Goal: Task Accomplishment & Management: Manage account settings

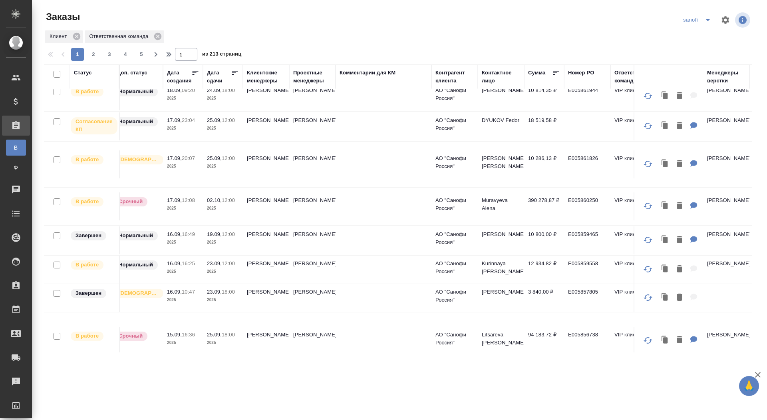
scroll to position [190, 195]
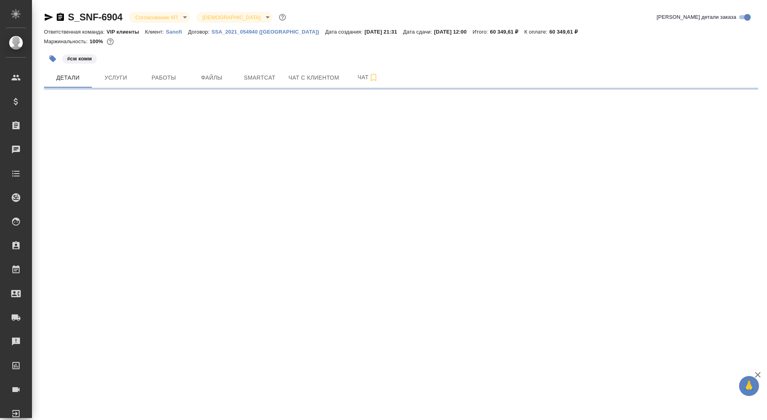
select select "RU"
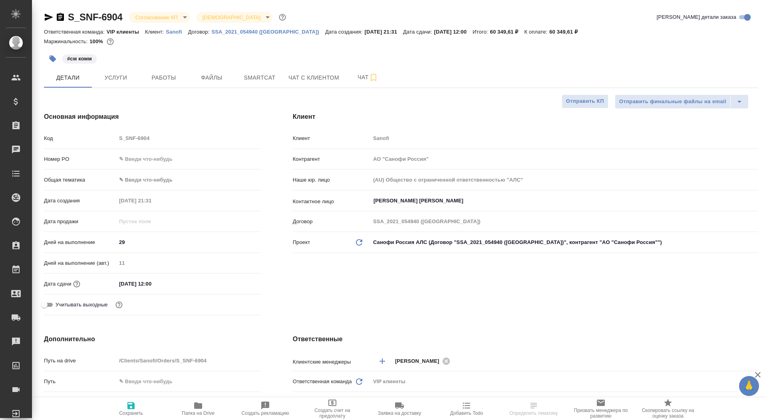
type textarea "x"
type input "[PERSON_NAME]"
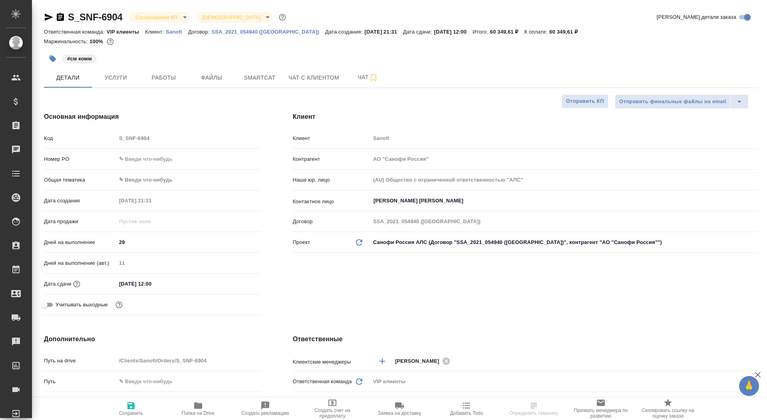
type textarea "x"
click at [140, 157] on input "text" at bounding box center [188, 159] width 145 height 12
paste input "E005865011"
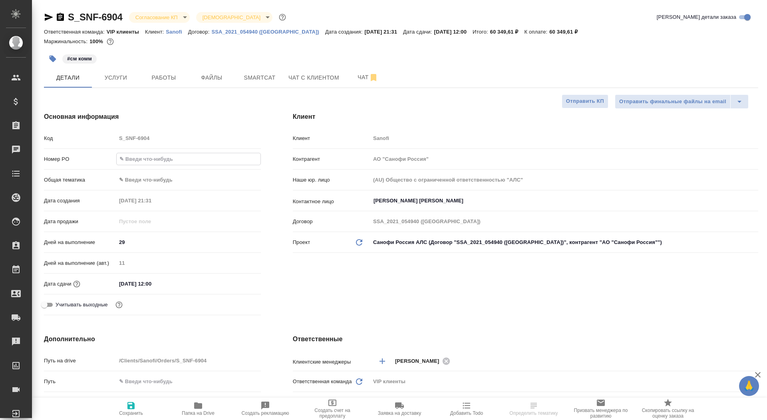
type input "E005865011"
type textarea "x"
type input "E005865011"
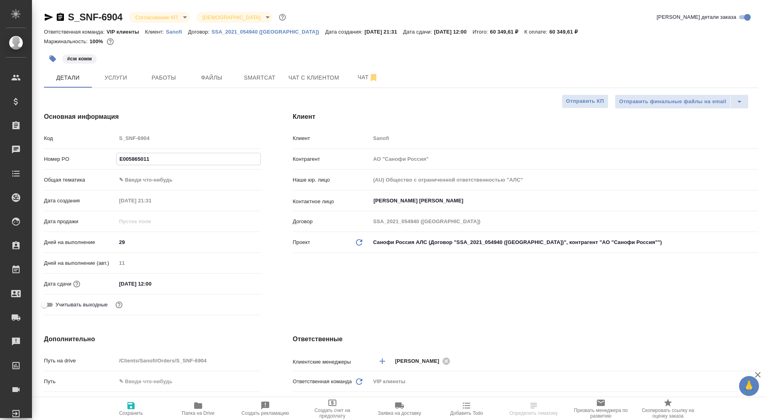
click at [133, 397] on button "Сохранить" at bounding box center [130, 408] width 67 height 22
type textarea "x"
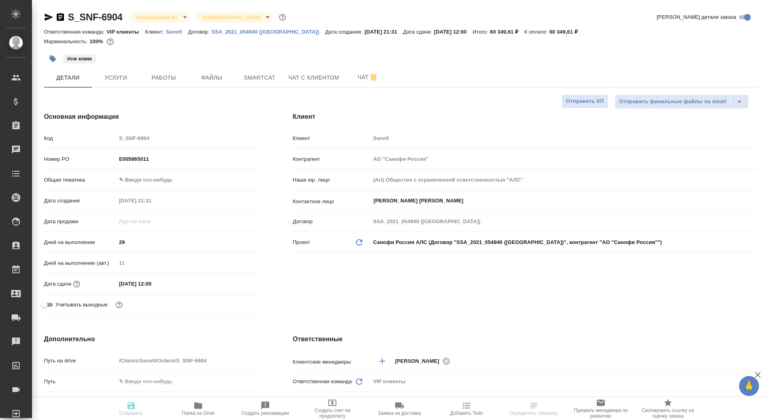
type textarea "x"
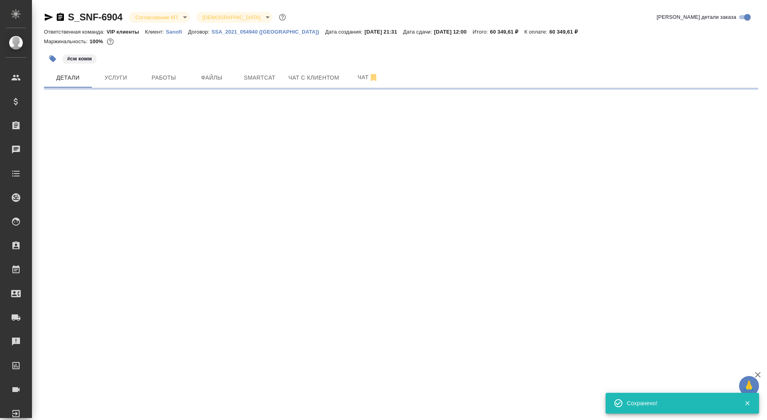
select select "RU"
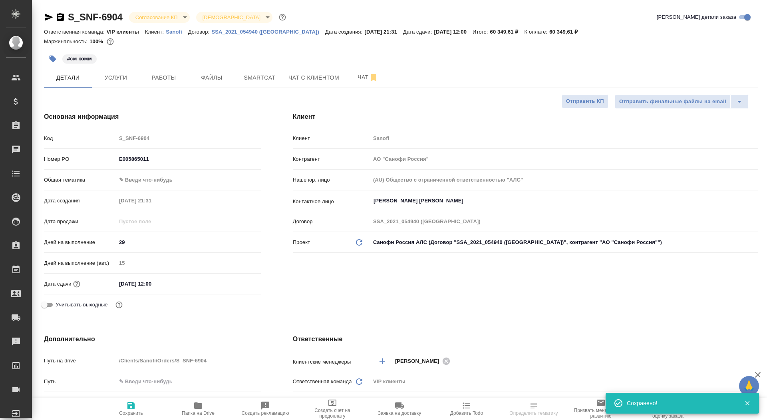
type textarea "x"
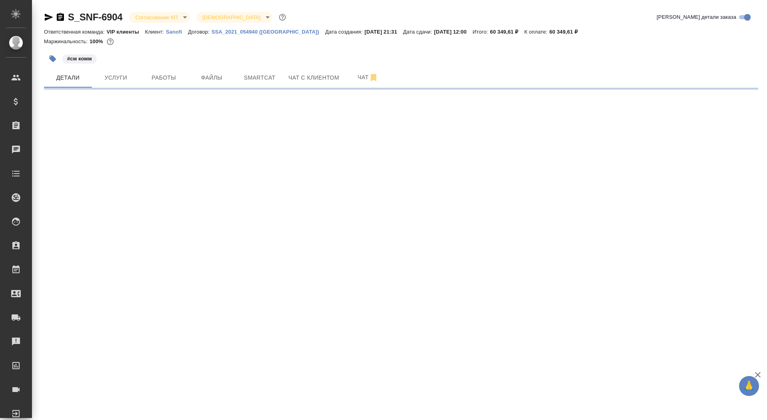
select select "RU"
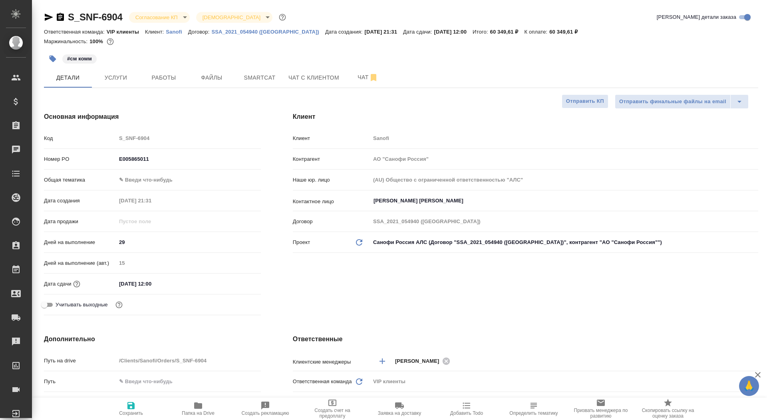
type textarea "x"
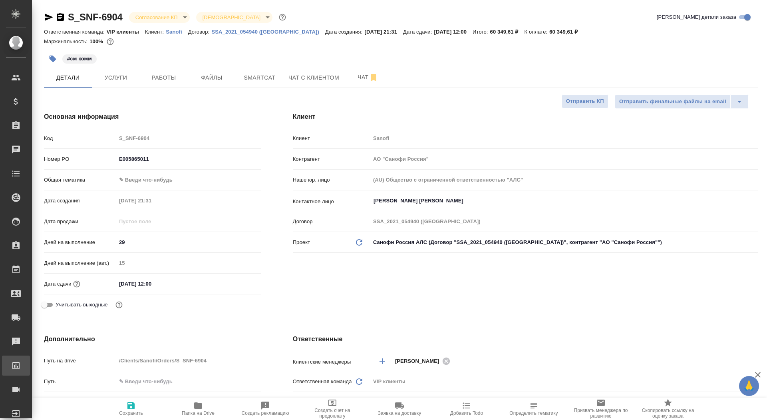
type textarea "x"
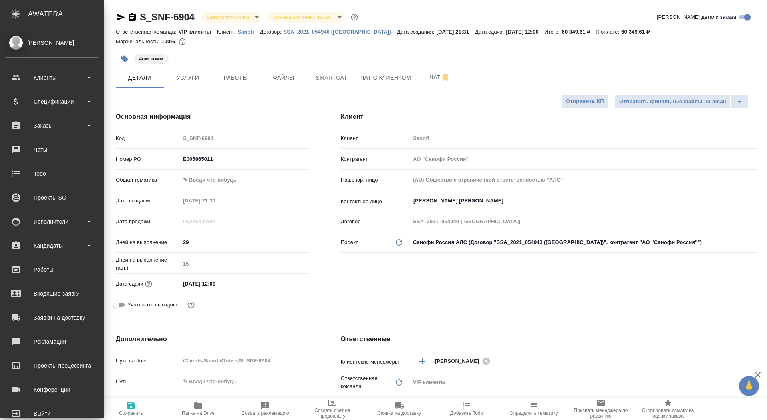
type textarea "x"
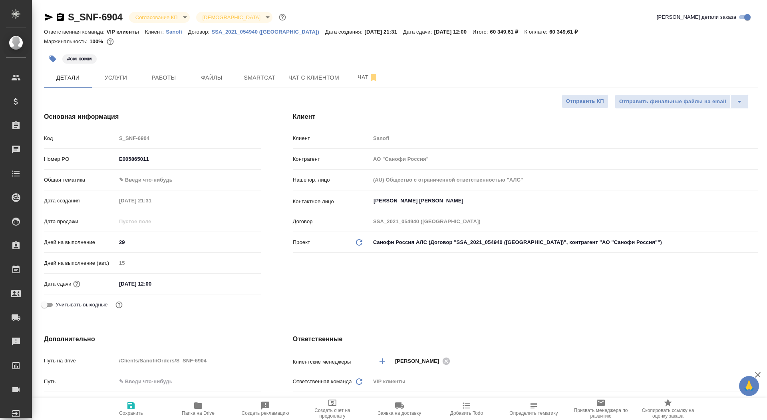
click at [154, 18] on body "🙏 .cls-1 fill:#fff; AWATERA Saydasheva Dilyara Клиенты Спецификации Заказы 0 Ча…" at bounding box center [383, 210] width 767 height 420
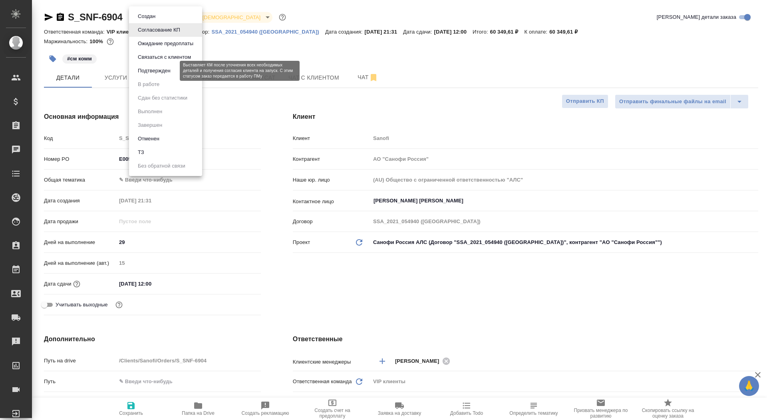
click at [165, 74] on button "Подтвержден" at bounding box center [154, 70] width 38 height 9
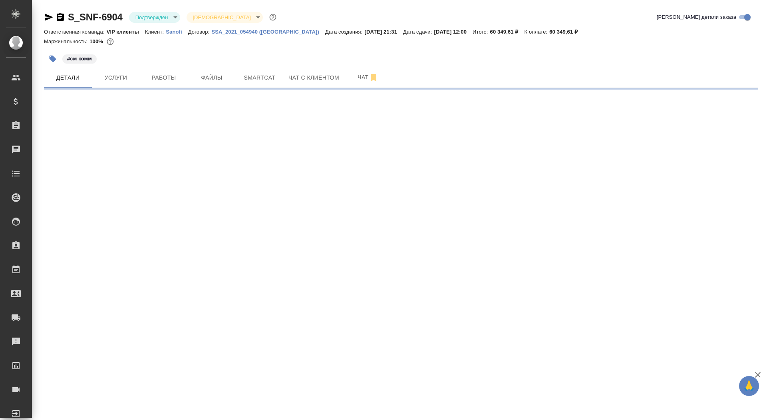
select select "RU"
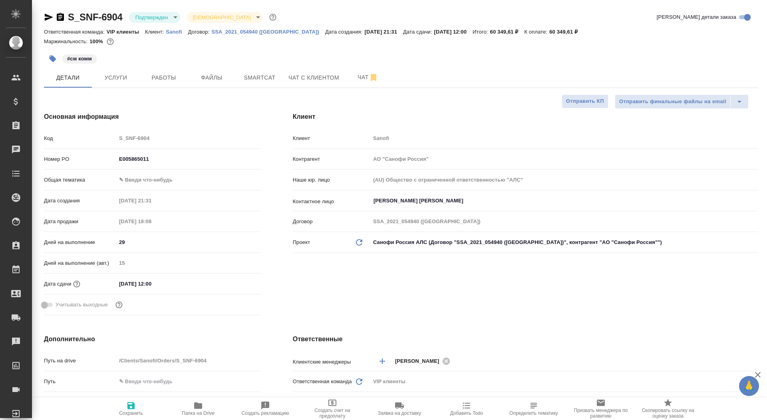
type textarea "x"
click at [352, 83] on button "Чат" at bounding box center [368, 78] width 48 height 20
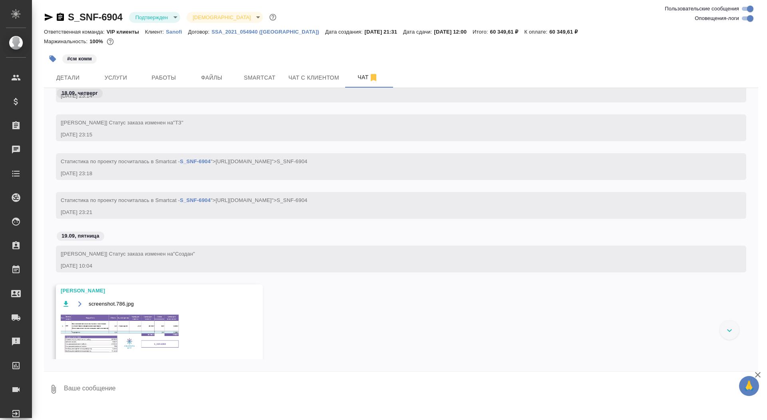
scroll to position [407, 0]
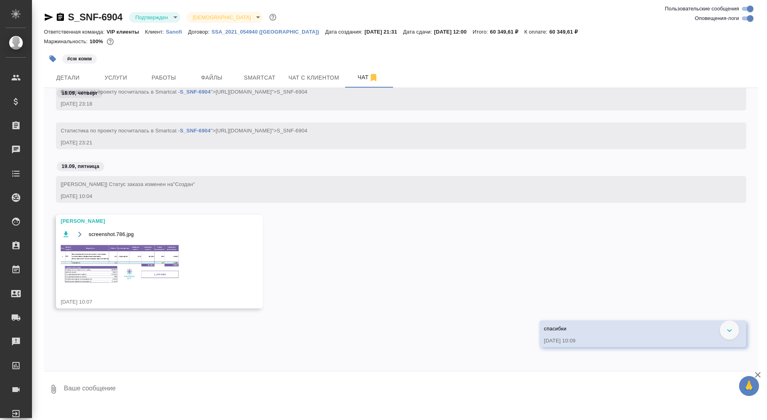
click at [113, 261] on img at bounding box center [121, 263] width 120 height 41
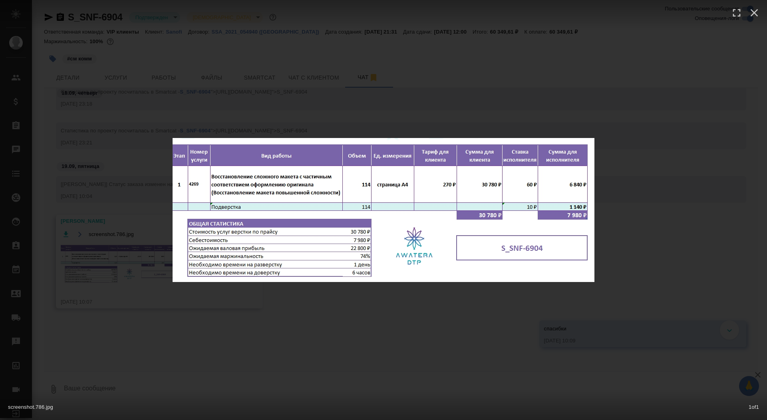
click at [113, 261] on div "screenshot.786.jpg 1 of 1" at bounding box center [383, 210] width 767 height 420
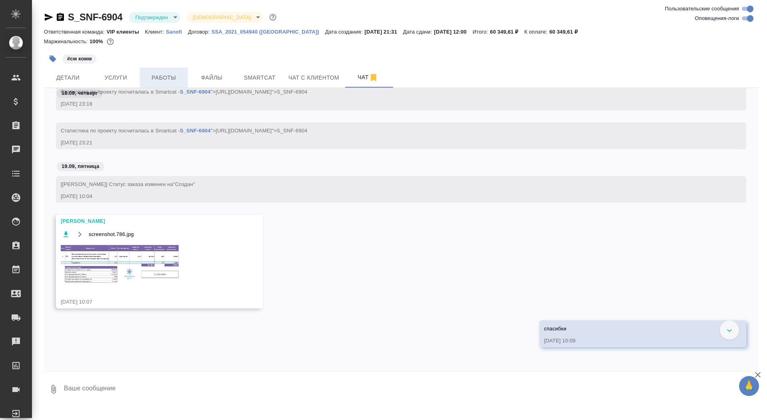
click at [155, 76] on span "Работы" at bounding box center [164, 78] width 38 height 10
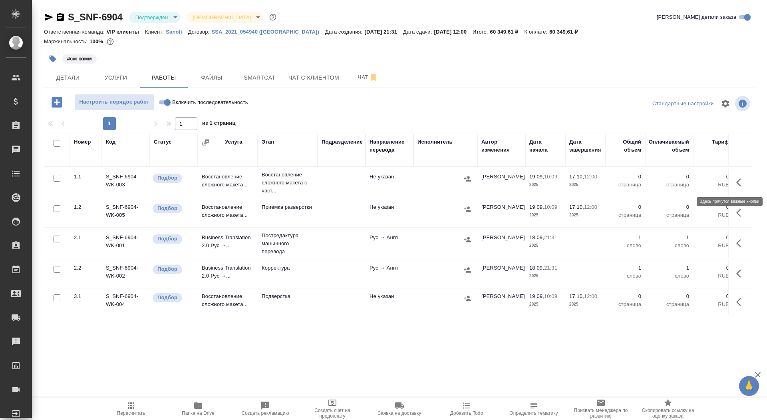
click at [741, 178] on icon "button" at bounding box center [741, 182] width 10 height 10
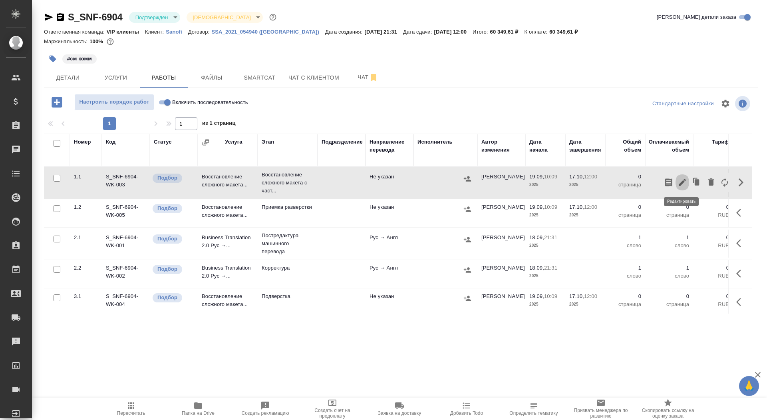
click at [684, 179] on icon "button" at bounding box center [682, 182] width 7 height 7
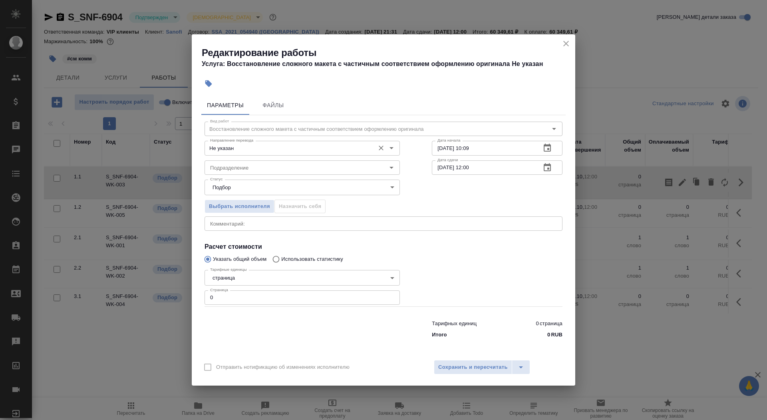
click at [262, 147] on input "Не указан" at bounding box center [289, 148] width 164 height 10
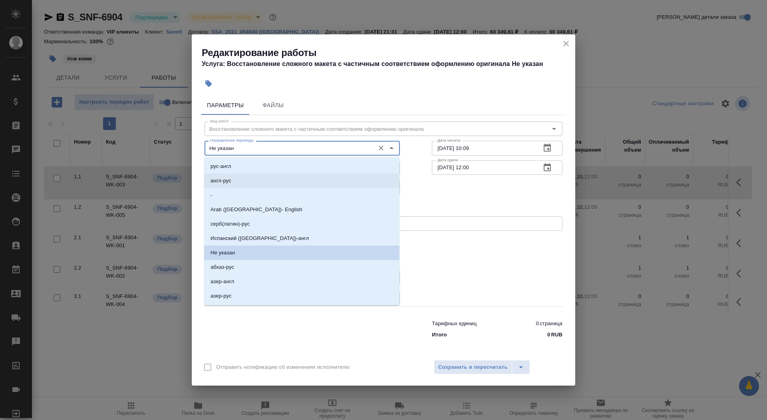
click at [261, 179] on li "англ-рус" at bounding box center [301, 180] width 195 height 14
type input "англ-рус"
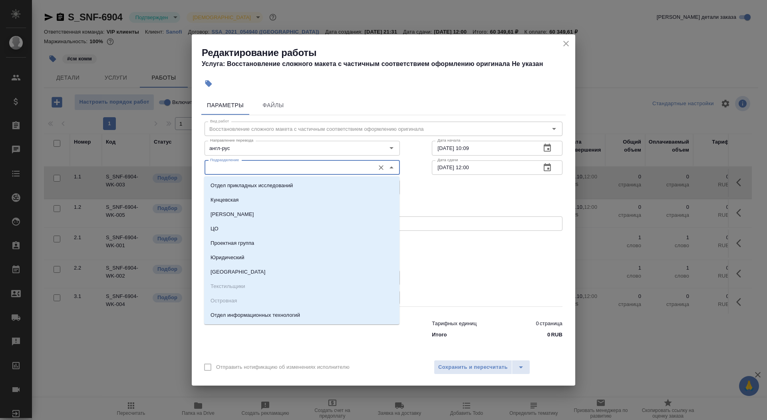
click at [256, 164] on input "Подразделение" at bounding box center [289, 168] width 164 height 10
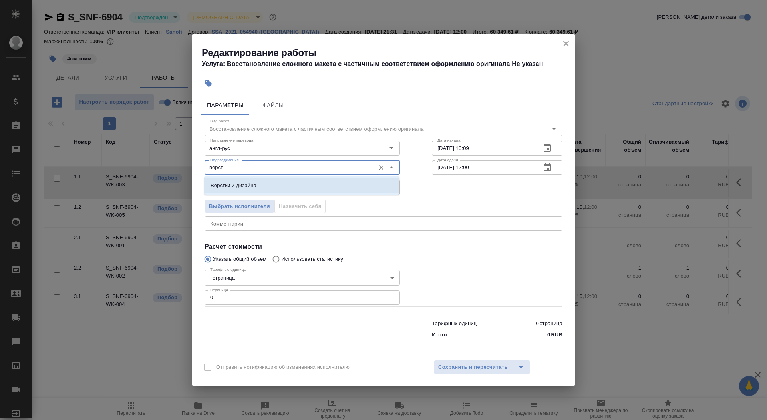
click at [245, 185] on p "Верстки и дизайна" at bounding box center [234, 185] width 46 height 8
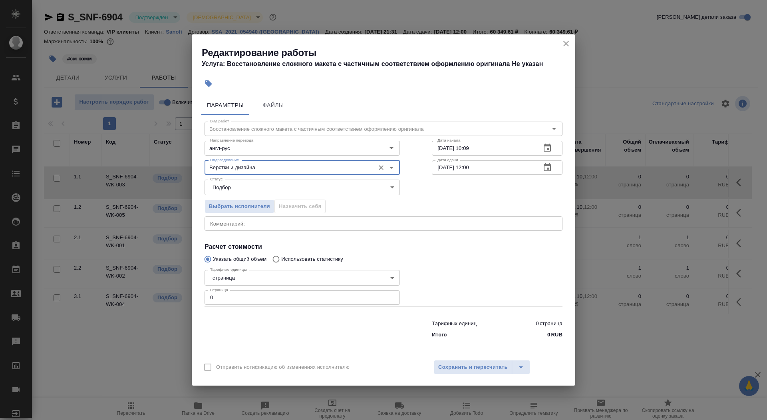
type input "Верстки и дизайна"
click at [264, 278] on body "🙏 .cls-1 fill:#fff; AWATERA Saydasheva Dilyara Клиенты Спецификации Заказы 0 Ча…" at bounding box center [383, 210] width 767 height 420
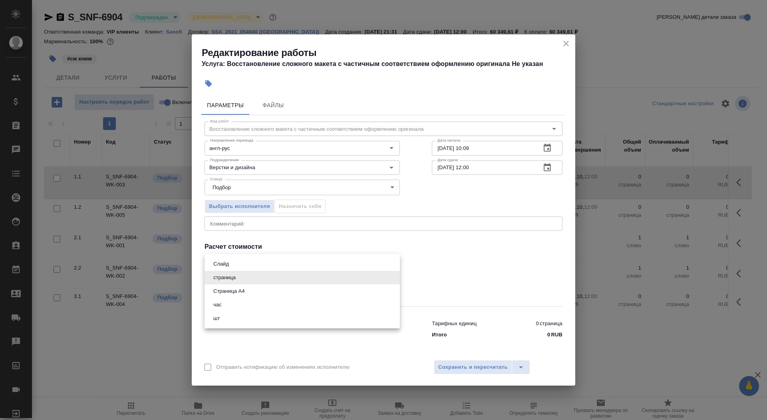
click at [259, 292] on li "Страница А4" at bounding box center [302, 291] width 195 height 14
type input "5f036ec4e16dec2d6b59c8ff"
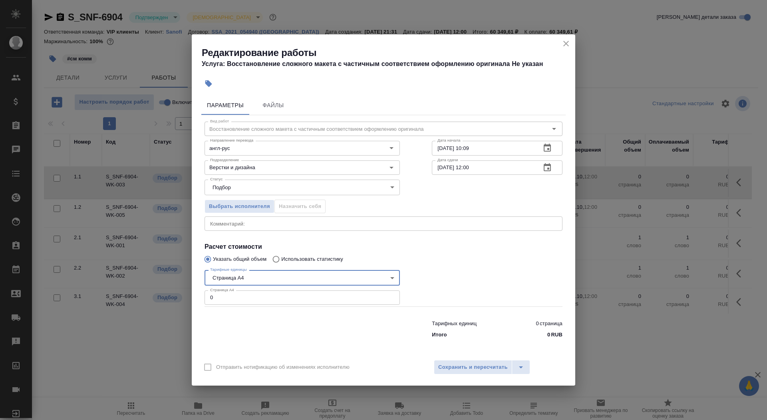
click at [261, 296] on input "0" at bounding box center [302, 297] width 195 height 14
type input "0114"
click at [487, 145] on input "[DATE] 10:09" at bounding box center [483, 148] width 103 height 14
click at [475, 149] on input "[DATE] 10:09" at bounding box center [483, 148] width 103 height 14
click at [473, 148] on input "[DATE] 10:09" at bounding box center [483, 148] width 103 height 14
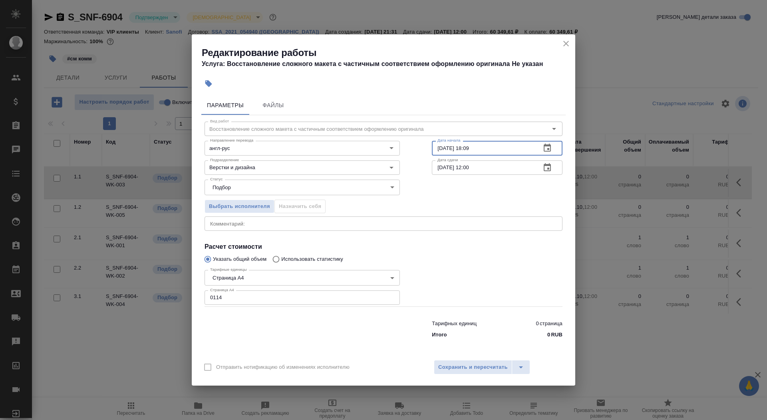
type input "[DATE] 18:09"
click at [551, 167] on icon "button" at bounding box center [547, 167] width 7 height 8
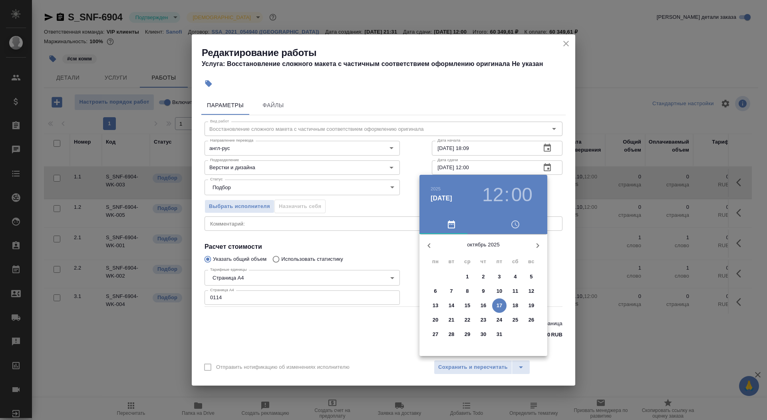
click at [438, 243] on button "button" at bounding box center [429, 245] width 19 height 19
click at [434, 317] on p "22" at bounding box center [436, 320] width 6 height 8
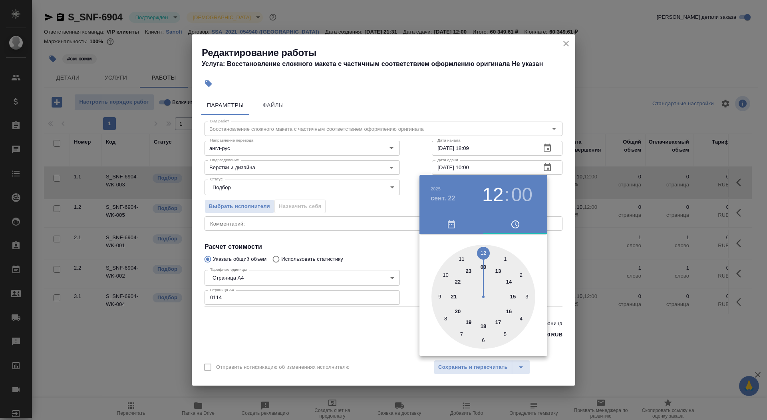
click at [446, 275] on div at bounding box center [484, 297] width 104 height 104
click at [395, 241] on div at bounding box center [383, 210] width 767 height 420
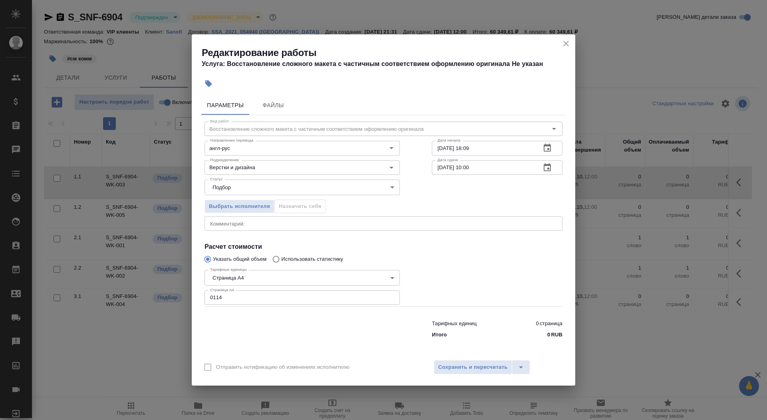
click at [471, 167] on input "[DATE] 10:00" at bounding box center [483, 167] width 103 height 14
type input "[DATE] 18:00"
click at [471, 366] on span "Сохранить и пересчитать" at bounding box center [473, 366] width 70 height 9
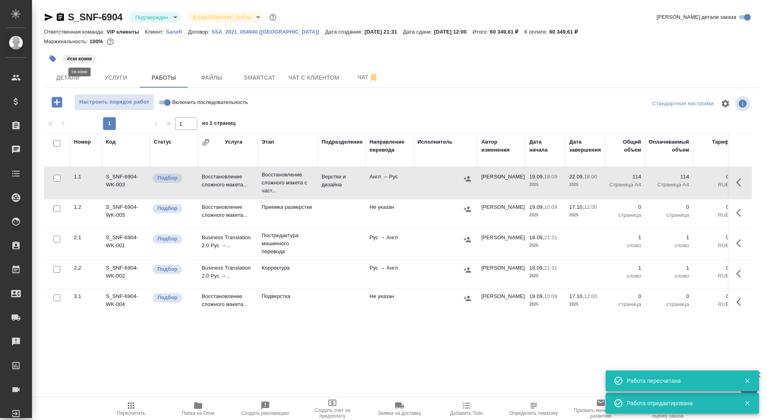
click at [52, 52] on button "button" at bounding box center [53, 59] width 18 height 18
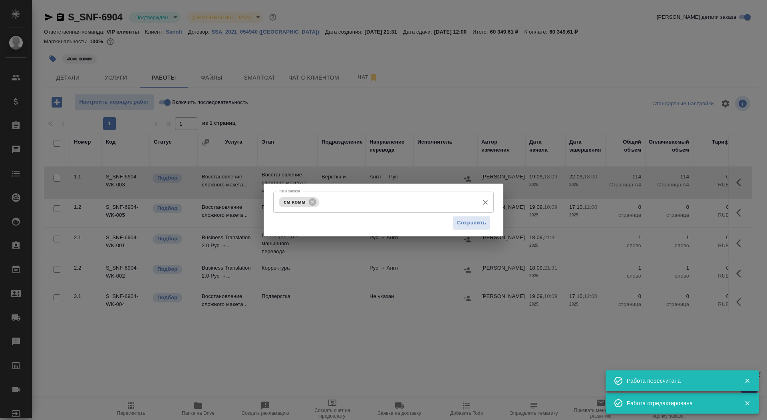
click at [382, 202] on input "Тэги заказа" at bounding box center [398, 202] width 154 height 14
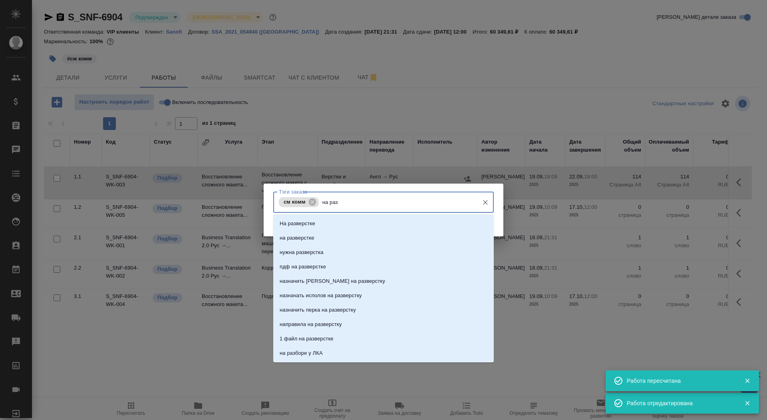
type input "на разв"
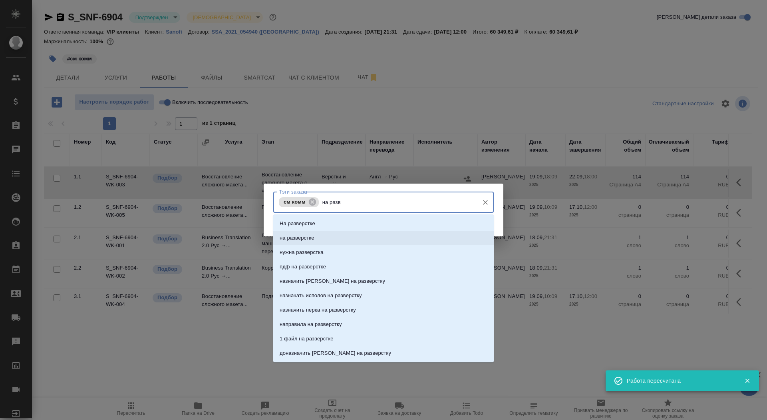
click at [376, 239] on li "на разверстке" at bounding box center [383, 238] width 221 height 14
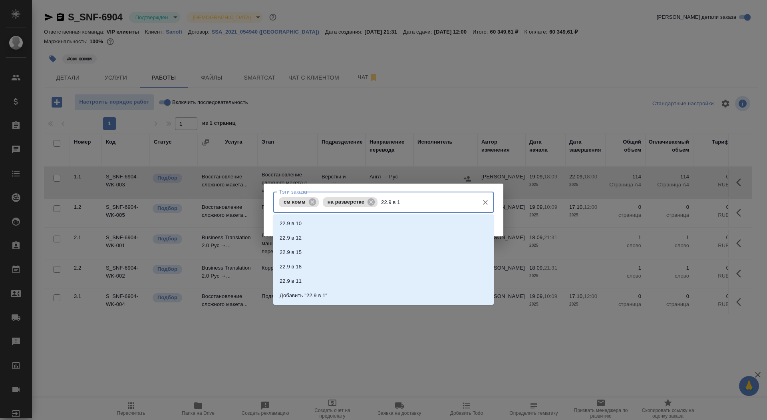
type input "22.9 в 18"
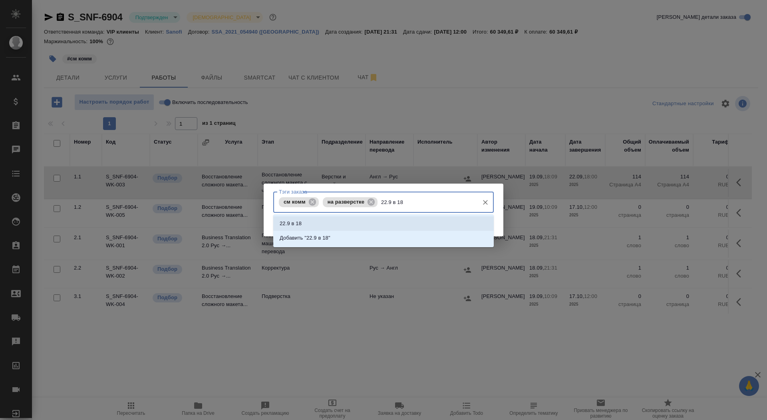
click at [459, 223] on li "22.9 в 18" at bounding box center [383, 223] width 221 height 14
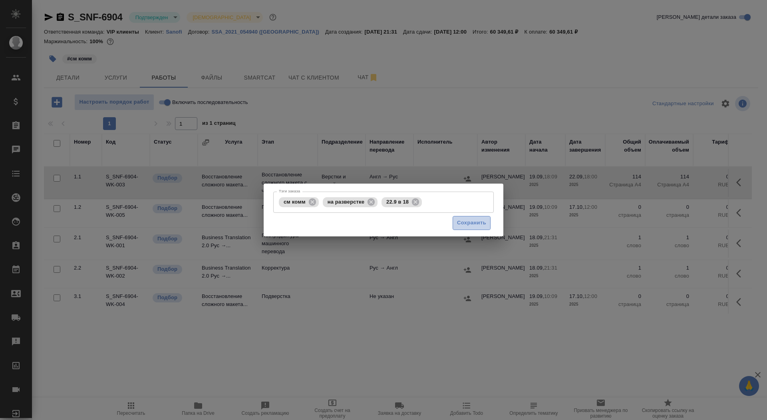
click at [477, 224] on span "Сохранить" at bounding box center [471, 222] width 29 height 9
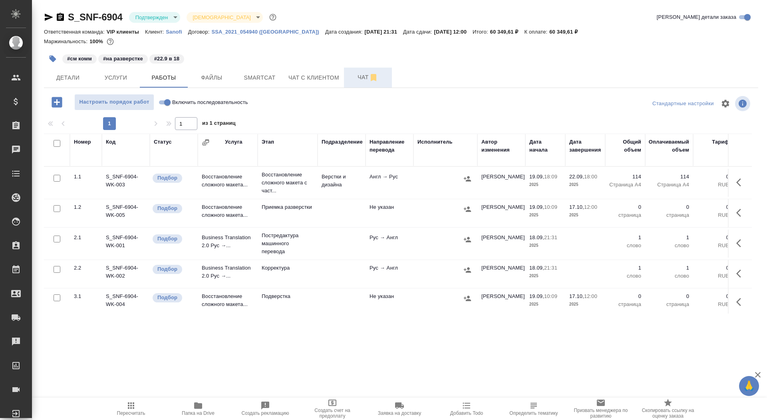
click at [354, 77] on span "Чат" at bounding box center [368, 77] width 38 height 10
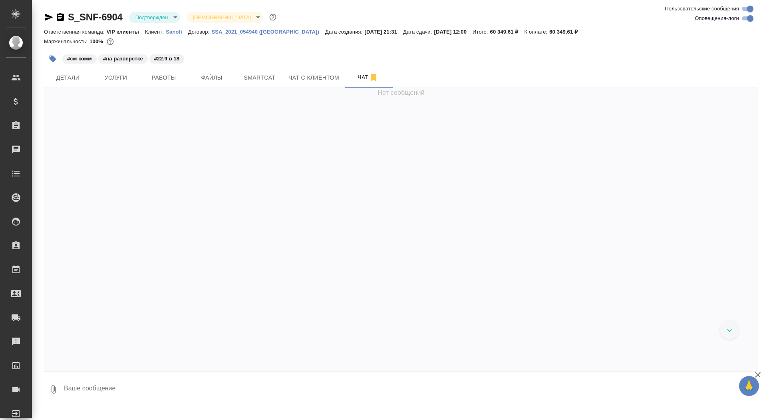
scroll to position [4695, 0]
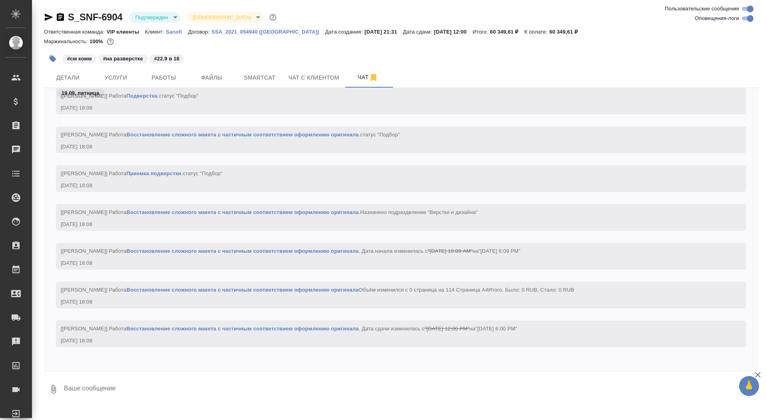
click at [134, 388] on textarea at bounding box center [410, 388] width 695 height 27
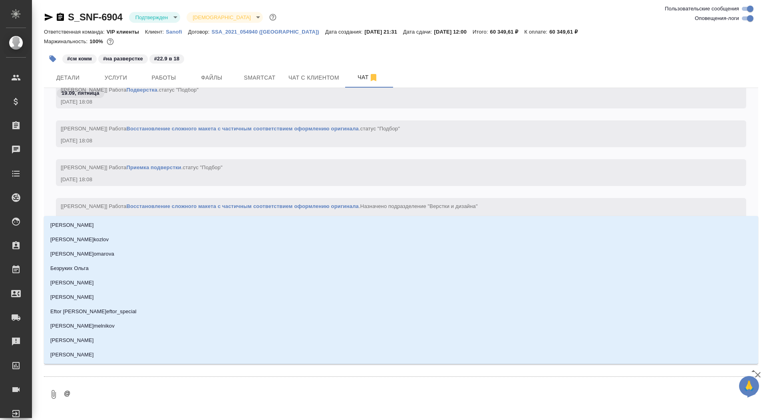
type textarea "@а"
type input "[PERSON_NAME]"
type textarea "@ар"
type input "ар"
type textarea "@арс"
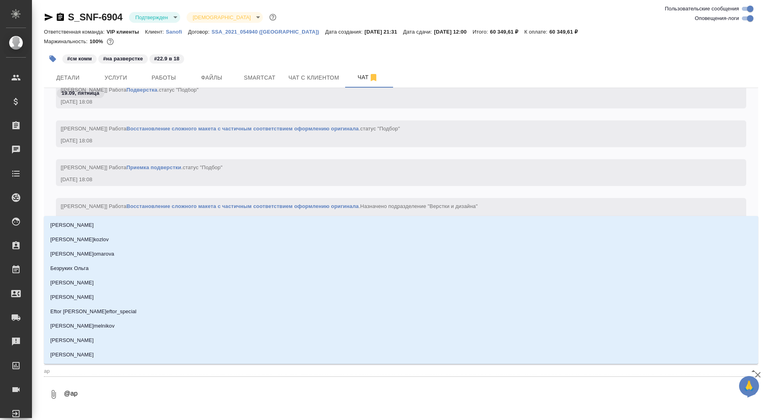
type input "арс"
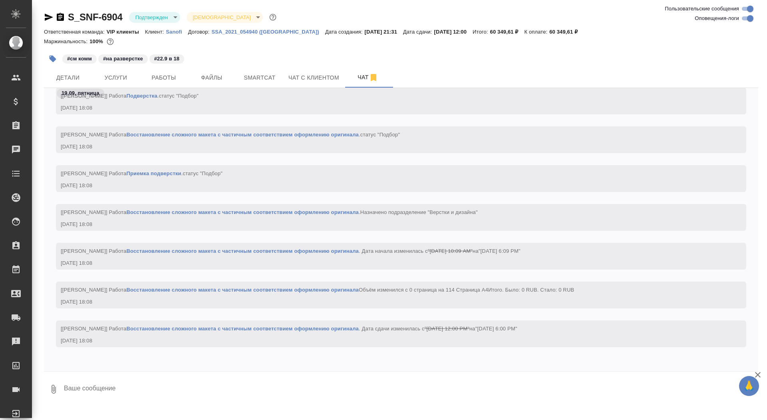
click at [48, 16] on icon "button" at bounding box center [49, 17] width 8 height 7
